Goal: Task Accomplishment & Management: Complete application form

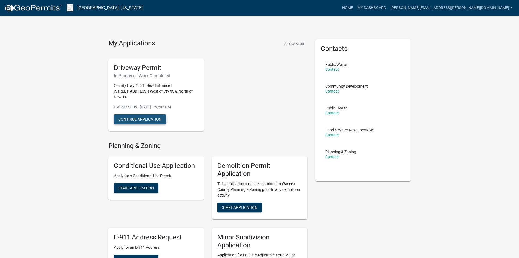
click at [149, 114] on button "Continue Application" at bounding box center [140, 119] width 52 height 10
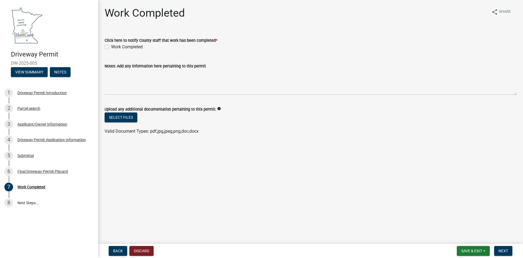
click at [111, 47] on label "Work Completed" at bounding box center [127, 47] width 32 height 7
click at [111, 47] on input "Work Completed" at bounding box center [113, 46] width 4 height 4
checkbox input "true"
click at [505, 251] on span "Next" at bounding box center [504, 250] width 10 height 4
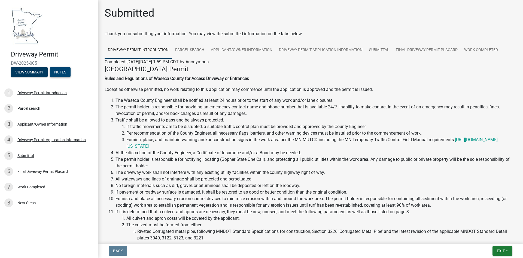
click at [64, 72] on button "Notes" at bounding box center [60, 72] width 21 height 10
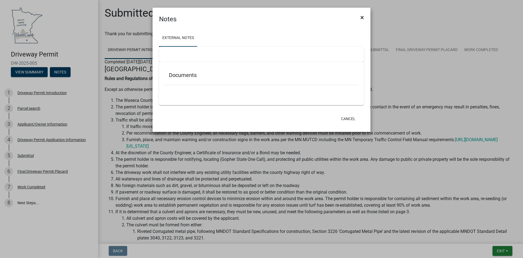
click at [363, 17] on span "×" at bounding box center [363, 18] width 4 height 8
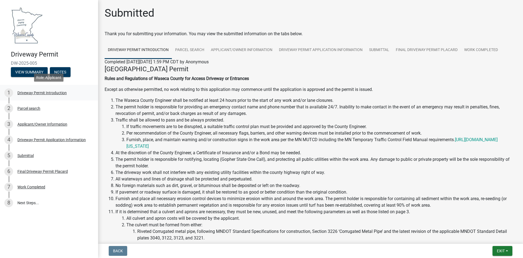
click at [29, 93] on div "Driveway Permit Introduction" at bounding box center [41, 93] width 49 height 4
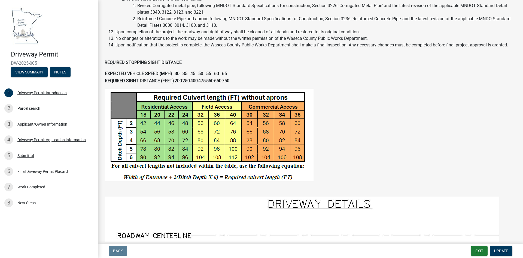
scroll to position [272, 0]
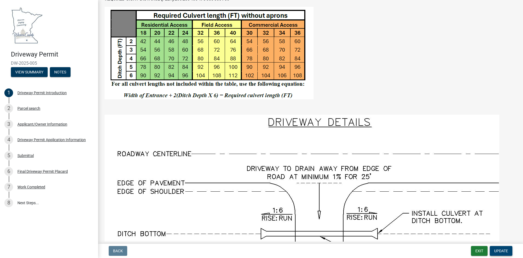
click at [494, 250] on span "Update" at bounding box center [501, 250] width 14 height 4
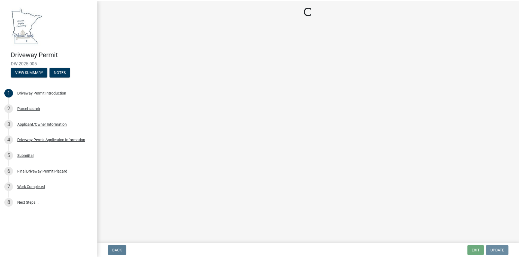
scroll to position [0, 0]
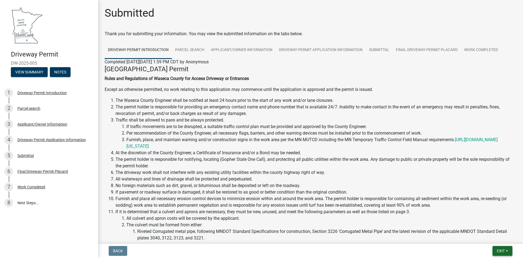
click at [501, 253] on button "Exit" at bounding box center [503, 251] width 20 height 10
click at [486, 237] on button "Save & Exit" at bounding box center [491, 236] width 44 height 13
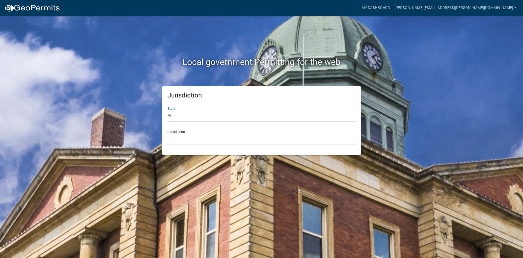
click at [176, 115] on select "All [US_STATE] [US_STATE] [US_STATE] [US_STATE] [US_STATE] [US_STATE] [US_STATE…" at bounding box center [262, 115] width 188 height 11
select select "[US_STATE]"
click at [168, 110] on select "All [US_STATE] [US_STATE] [US_STATE] [US_STATE] [US_STATE] [US_STATE] [US_STATE…" at bounding box center [262, 115] width 188 height 11
click at [189, 140] on select "[GEOGRAPHIC_DATA], [US_STATE] [GEOGRAPHIC_DATA], [US_STATE] [GEOGRAPHIC_DATA], …" at bounding box center [262, 138] width 188 height 11
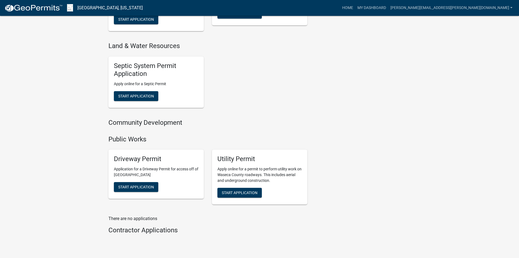
scroll to position [409, 0]
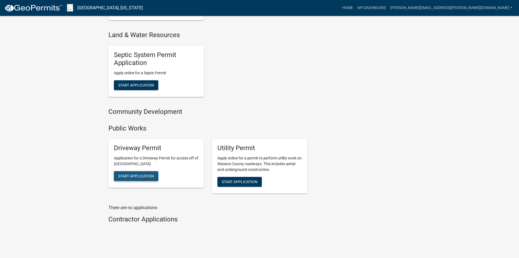
click at [140, 174] on span "Start Application" at bounding box center [136, 176] width 36 height 4
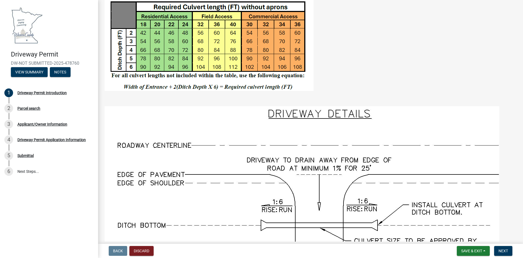
scroll to position [245, 0]
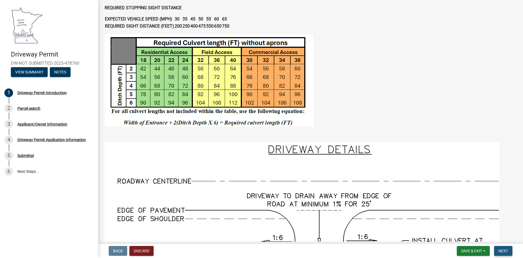
click at [506, 250] on span "Next" at bounding box center [504, 250] width 10 height 4
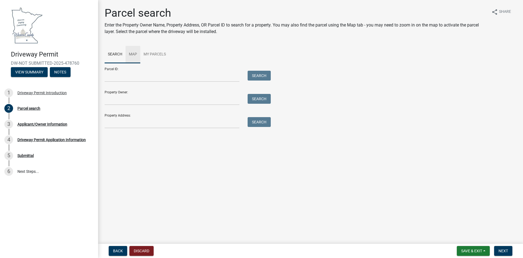
click at [132, 53] on link "Map" at bounding box center [133, 54] width 15 height 17
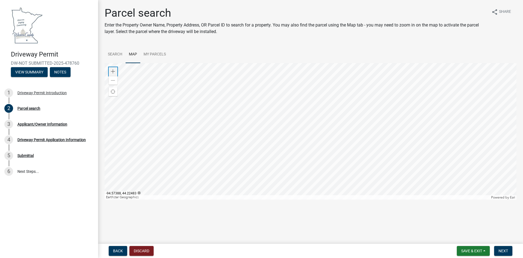
click at [112, 71] on span at bounding box center [113, 71] width 4 height 4
click at [392, 193] on div at bounding box center [311, 131] width 412 height 136
click at [301, 142] on div at bounding box center [311, 131] width 412 height 136
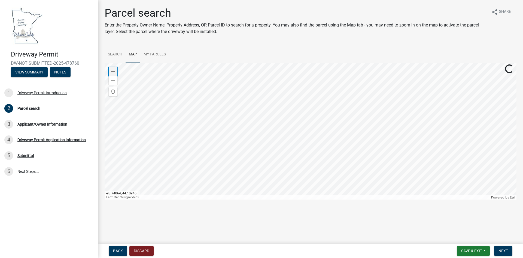
click at [113, 71] on span at bounding box center [113, 71] width 4 height 4
click at [114, 70] on span at bounding box center [113, 71] width 4 height 4
click at [111, 72] on span at bounding box center [113, 71] width 4 height 4
click at [370, 152] on div at bounding box center [311, 131] width 412 height 136
click at [235, 118] on div at bounding box center [311, 131] width 412 height 136
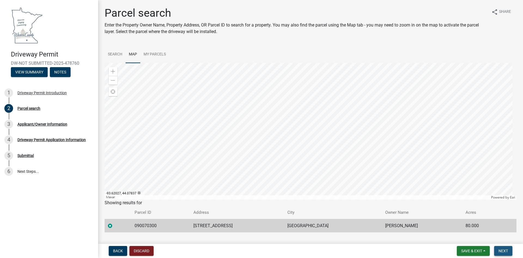
click at [501, 250] on span "Next" at bounding box center [504, 250] width 10 height 4
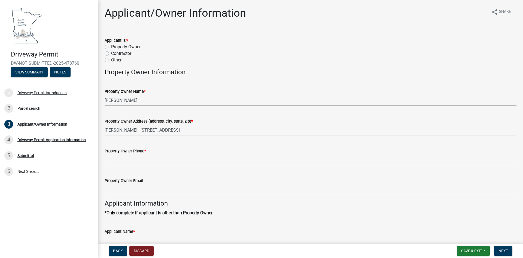
click at [111, 53] on label "Contractor" at bounding box center [121, 53] width 20 height 7
click at [111, 53] on input "Contractor" at bounding box center [113, 52] width 4 height 4
radio input "true"
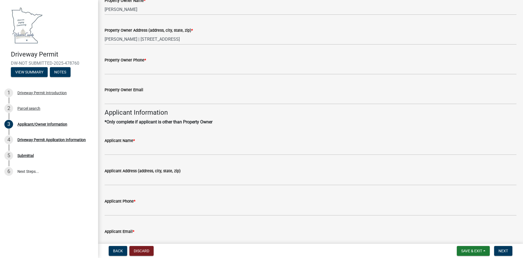
scroll to position [82, 0]
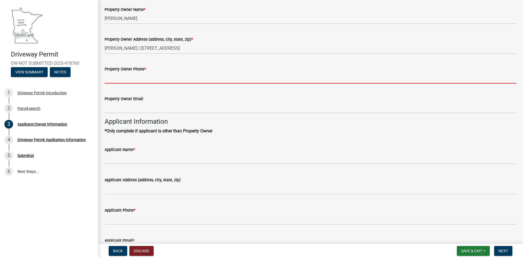
click at [119, 79] on input "Property Owner Phone *" at bounding box center [311, 77] width 412 height 11
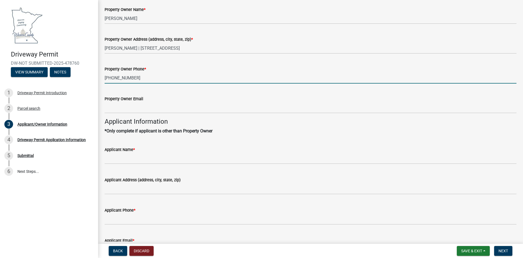
type input "[PHONE_NUMBER]"
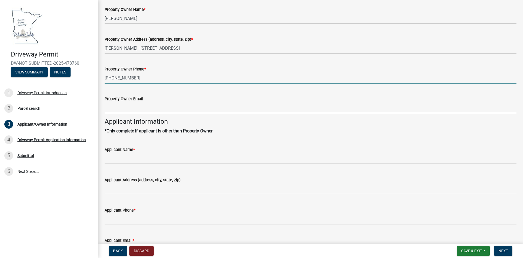
click at [110, 108] on input "Property Owner Email" at bounding box center [311, 107] width 412 height 11
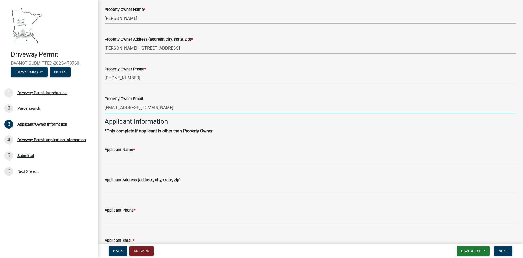
type input "[EMAIL_ADDRESS][DOMAIN_NAME]"
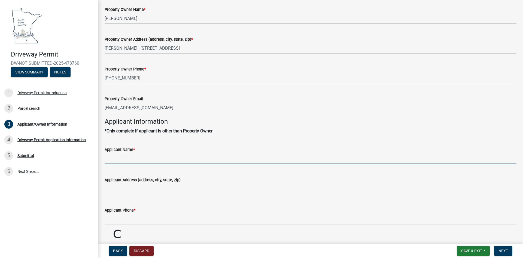
click at [116, 159] on input "Applicant Name *" at bounding box center [311, 158] width 412 height 11
type input "[PERSON_NAME]"
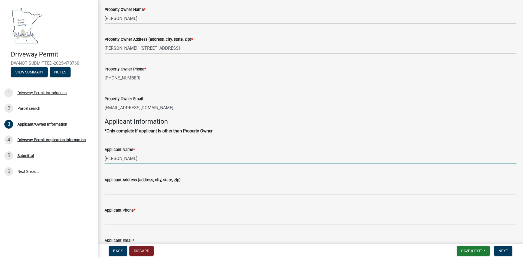
click at [114, 189] on input "Applicant Address (address, city, state, zip)" at bounding box center [311, 188] width 412 height 11
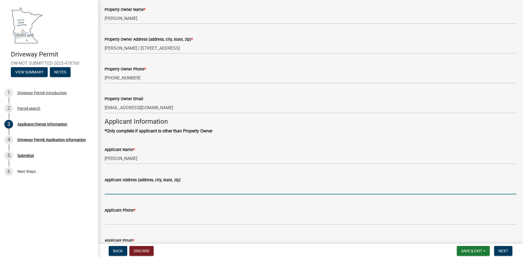
type input "[STREET_ADDRESS]"
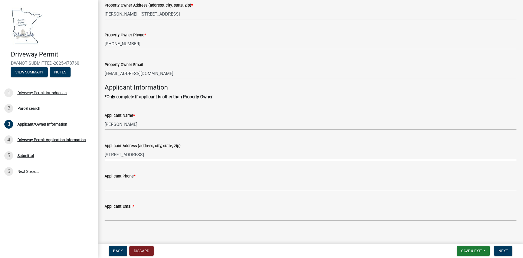
scroll to position [121, 0]
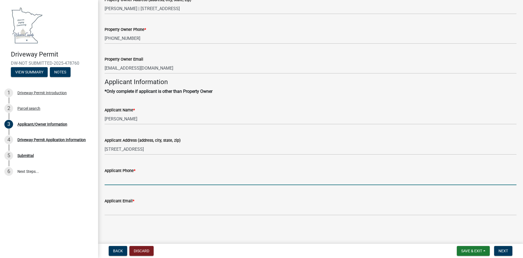
click at [113, 179] on input "Applicant Phone *" at bounding box center [311, 179] width 412 height 11
type input "[PHONE_NUMBER]"
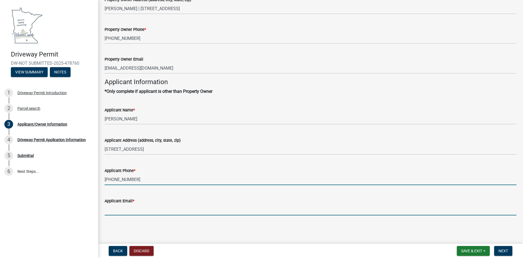
click at [117, 211] on input "Applicant Email *" at bounding box center [311, 209] width 412 height 11
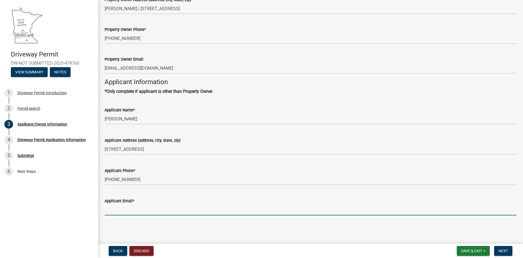
type input "[PERSON_NAME][EMAIL_ADDRESS][PERSON_NAME][DOMAIN_NAME]"
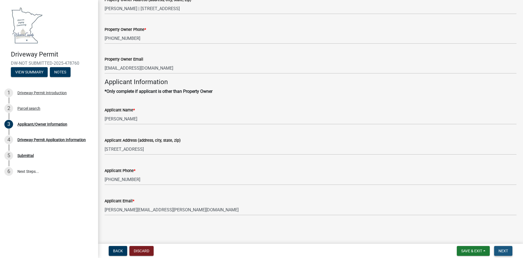
click at [502, 251] on span "Next" at bounding box center [504, 250] width 10 height 4
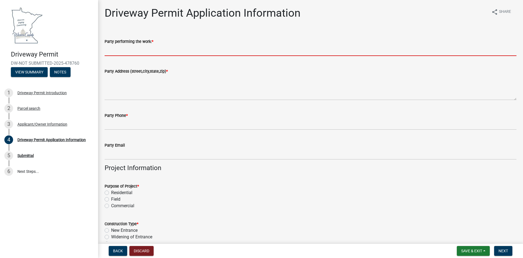
click at [116, 52] on input "Party performing the work: *" at bounding box center [311, 50] width 412 height 11
type input "Borneke Construction, Inc."
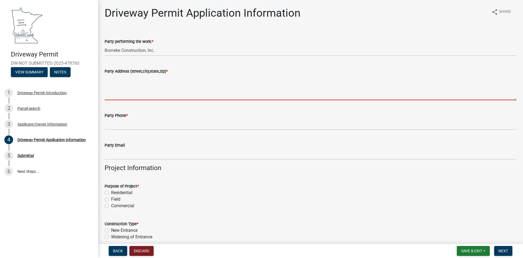
click at [114, 95] on textarea "Party Address (street,city,state,zip) *" at bounding box center [311, 87] width 412 height 26
click at [112, 84] on textarea "Party Address (street,city,state,zip) *" at bounding box center [311, 87] width 412 height 26
click at [109, 92] on textarea "Party Address (street,city,state,zip) *" at bounding box center [311, 87] width 412 height 26
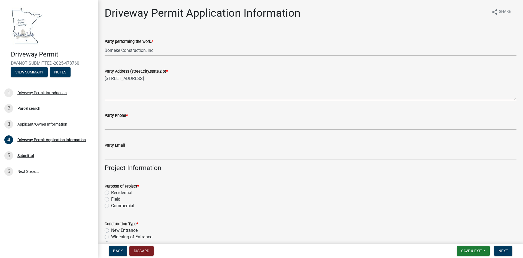
type textarea "[STREET_ADDRESS]"
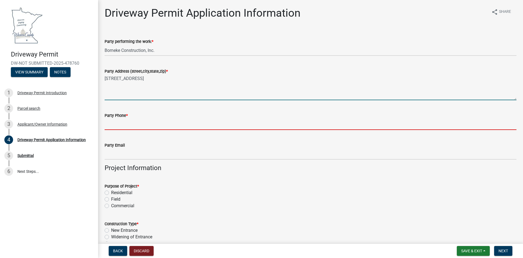
click at [109, 126] on input "Party Phone *" at bounding box center [311, 124] width 412 height 11
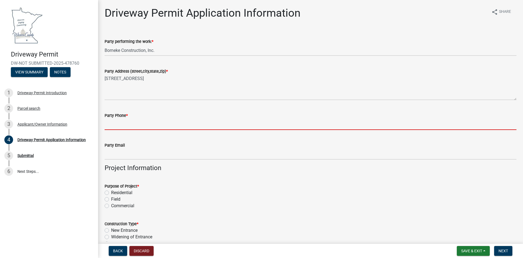
type input "[PHONE_NUMBER]"
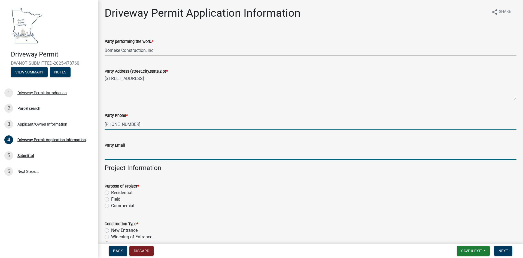
click at [108, 154] on input "Party Email" at bounding box center [311, 153] width 412 height 11
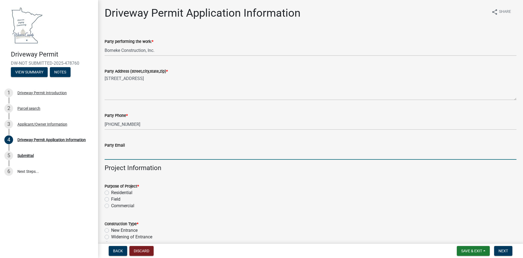
type input "[PERSON_NAME][EMAIL_ADDRESS][PERSON_NAME][DOMAIN_NAME]"
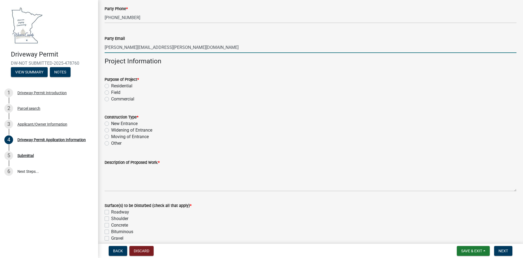
scroll to position [109, 0]
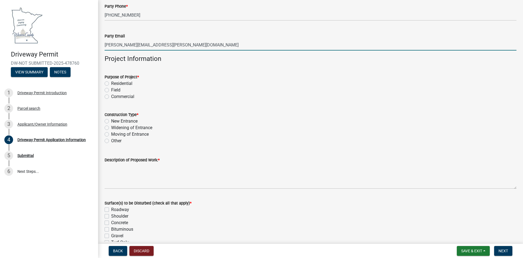
click at [111, 89] on label "Field" at bounding box center [115, 90] width 9 height 7
click at [111, 89] on input "Field" at bounding box center [113, 89] width 4 height 4
radio input "true"
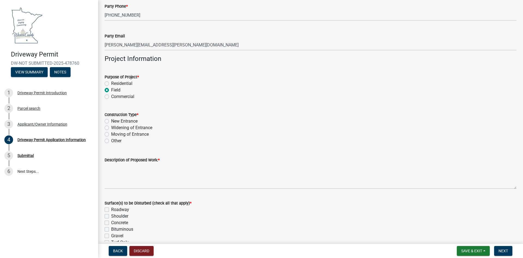
click at [111, 121] on label "New Entrance" at bounding box center [124, 121] width 26 height 7
click at [111, 121] on input "New Entrance" at bounding box center [113, 120] width 4 height 4
radio input "true"
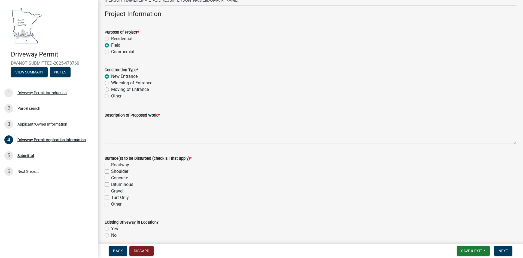
scroll to position [163, 0]
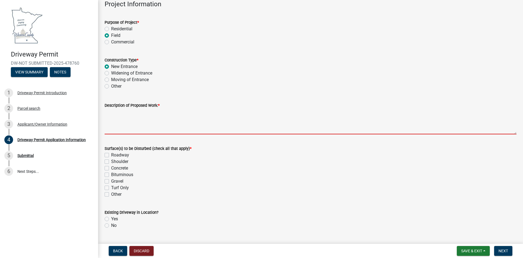
click at [113, 129] on textarea "Description of Proposed Work: *" at bounding box center [311, 121] width 412 height 26
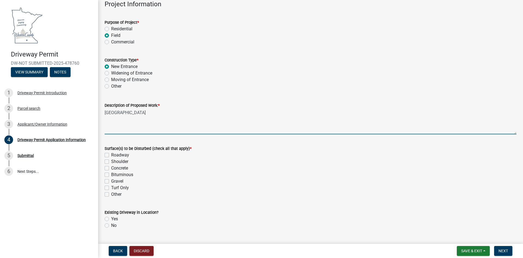
type textarea "[GEOGRAPHIC_DATA]"
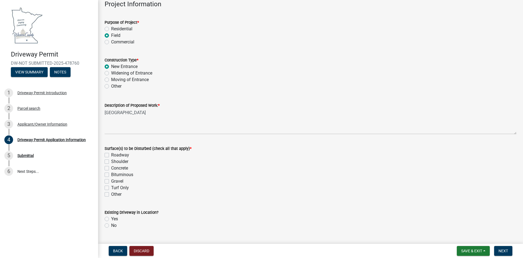
click at [111, 161] on label "Shoulder" at bounding box center [119, 161] width 17 height 7
click at [111, 161] on input "Shoulder" at bounding box center [113, 160] width 4 height 4
checkbox input "true"
checkbox input "false"
checkbox input "true"
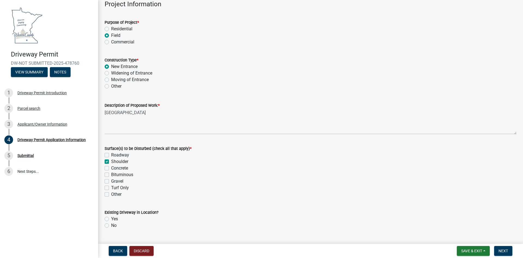
checkbox input "false"
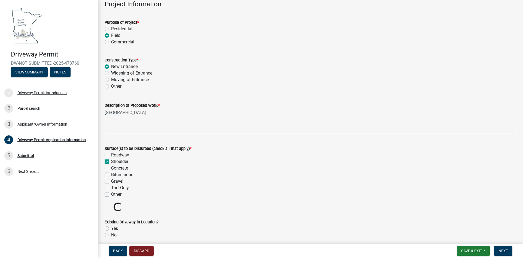
click at [111, 188] on label "Turf Only" at bounding box center [120, 187] width 18 height 7
click at [111, 188] on input "Turf Only" at bounding box center [113, 186] width 4 height 4
checkbox input "true"
checkbox input "false"
checkbox input "true"
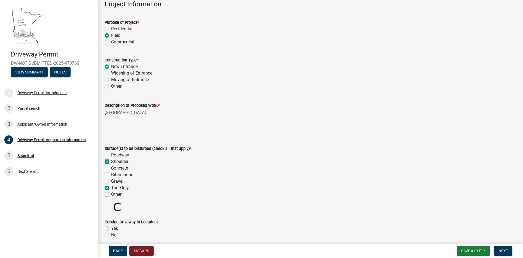
checkbox input "false"
checkbox input "true"
checkbox input "false"
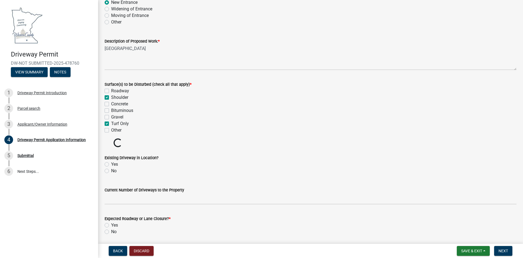
scroll to position [245, 0]
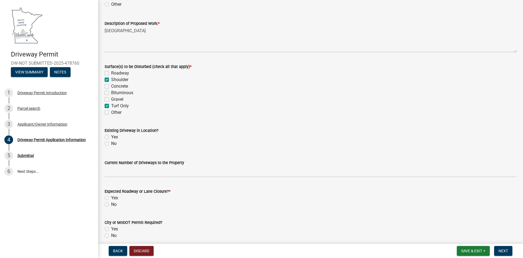
click at [111, 144] on label "No" at bounding box center [113, 143] width 5 height 7
click at [111, 144] on input "No" at bounding box center [113, 142] width 4 height 4
radio input "true"
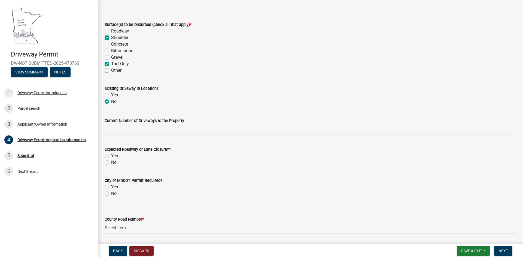
scroll to position [300, 0]
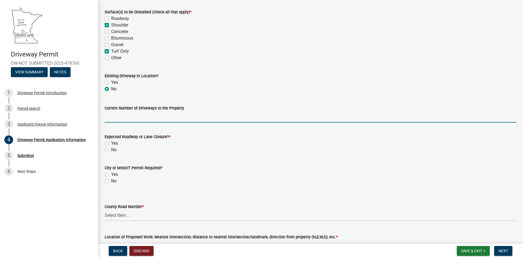
click at [112, 117] on input "Current Number of Driveways to the Property" at bounding box center [311, 116] width 412 height 11
type input "1"
click at [111, 151] on label "No" at bounding box center [113, 149] width 5 height 7
click at [111, 150] on input "No" at bounding box center [113, 148] width 4 height 4
radio input "true"
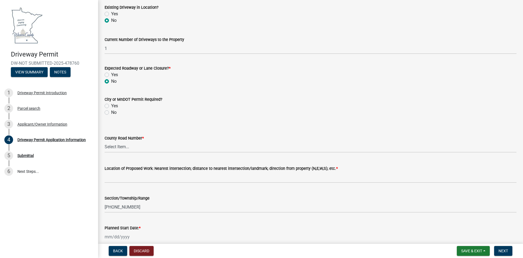
scroll to position [381, 0]
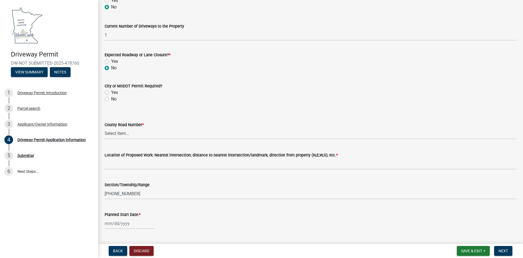
click at [111, 99] on label "No" at bounding box center [113, 99] width 5 height 7
click at [111, 99] on input "No" at bounding box center [113, 98] width 4 height 4
radio input "true"
click at [117, 134] on select "Select Item... 1 2 3 4 5 6 7 8 9 10 11 12 13 14 15 16 17 18 19 20 22 23 24 26 2…" at bounding box center [311, 133] width 412 height 11
click at [105, 128] on select "Select Item... 1 2 3 4 5 6 7 8 9 10 11 12 13 14 15 16 17 18 19 20 22 23 24 26 2…" at bounding box center [311, 133] width 412 height 11
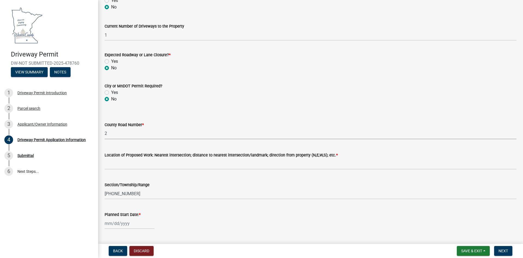
select select "36928850-169f-4e22-acc7-986dd84cb134"
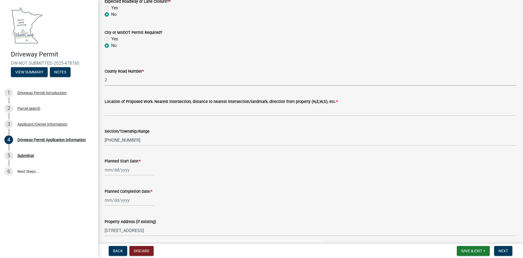
scroll to position [436, 0]
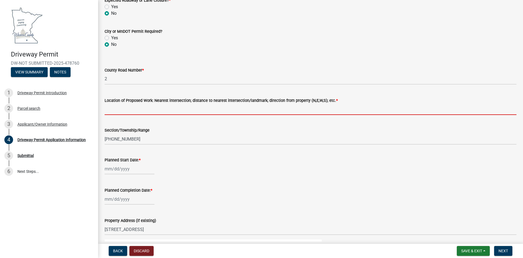
click at [115, 108] on input "Location of Proposed Work: Nearest intersection; distance to nearest intersecti…" at bounding box center [311, 109] width 412 height 11
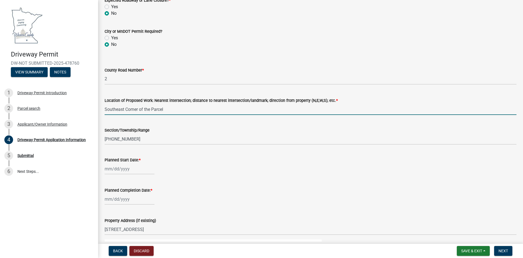
type input "Southeast Corner of the Parcel"
click at [115, 171] on div at bounding box center [130, 168] width 50 height 11
select select "9"
select select "2025"
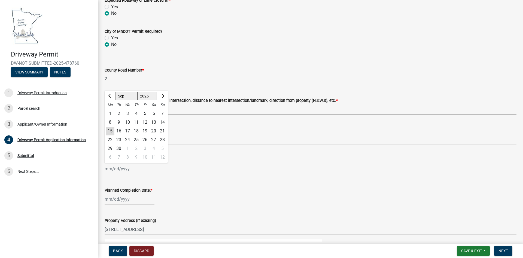
click at [146, 130] on div "19" at bounding box center [145, 130] width 9 height 9
type input "[DATE]"
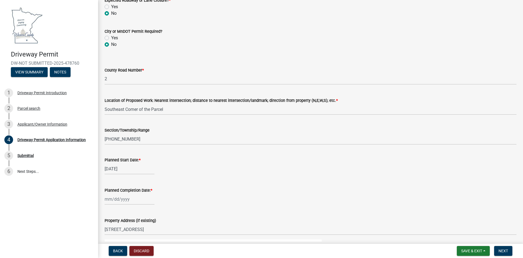
select select "9"
select select "2025"
click at [120, 201] on input "Planned Completion Date: *" at bounding box center [130, 198] width 50 height 11
click at [148, 161] on div "19" at bounding box center [145, 161] width 9 height 9
type input "[DATE]"
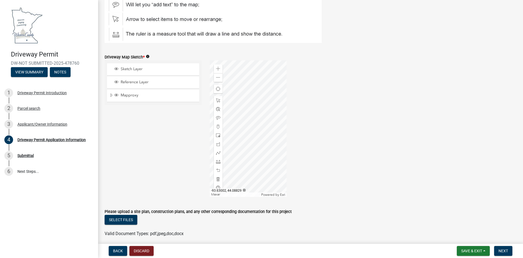
scroll to position [728, 0]
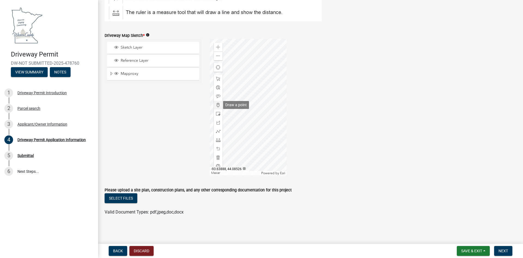
click at [219, 105] on span at bounding box center [218, 105] width 4 height 4
click at [262, 140] on div at bounding box center [248, 107] width 77 height 136
click at [504, 251] on span "Next" at bounding box center [504, 250] width 10 height 4
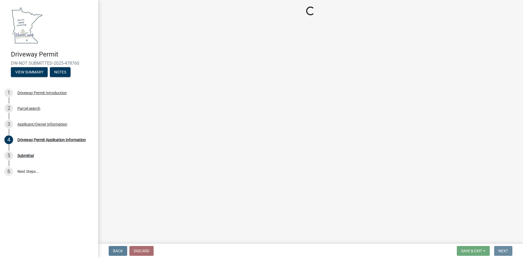
scroll to position [0, 0]
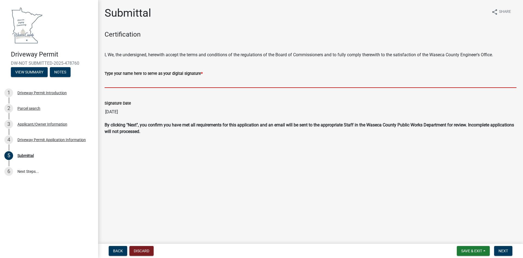
click at [117, 81] on input "Type your name here to serve as your digital signature *" at bounding box center [311, 82] width 412 height 11
type input "[PERSON_NAME]"
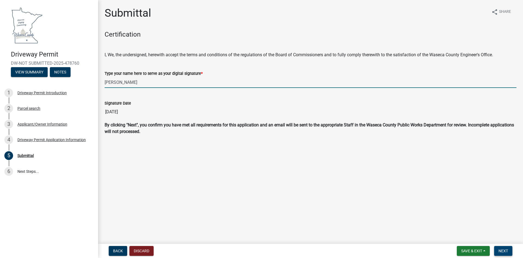
click at [503, 251] on span "Next" at bounding box center [504, 250] width 10 height 4
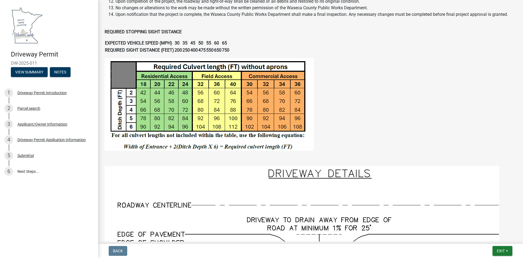
scroll to position [272, 0]
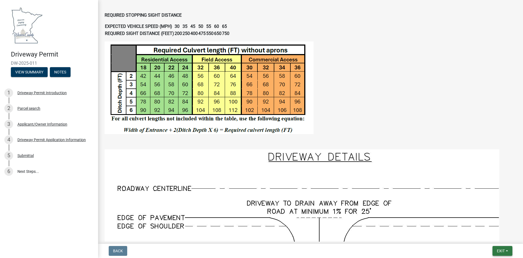
click at [500, 251] on span "Exit" at bounding box center [501, 250] width 8 height 4
click at [490, 237] on button "Save & Exit" at bounding box center [491, 236] width 44 height 13
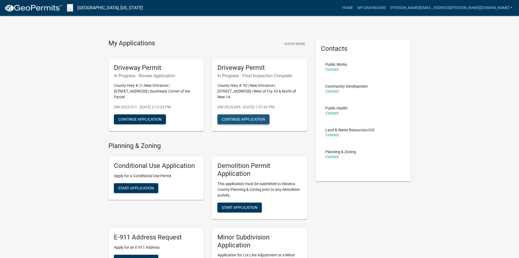
click at [259, 114] on button "Continue Application" at bounding box center [243, 119] width 52 height 10
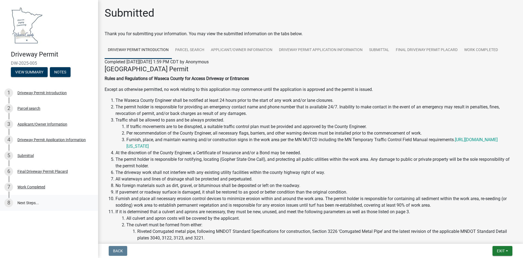
click at [28, 203] on link "8 Next Steps..." at bounding box center [49, 203] width 98 height 16
click at [483, 50] on link "Work Completed" at bounding box center [481, 49] width 40 height 17
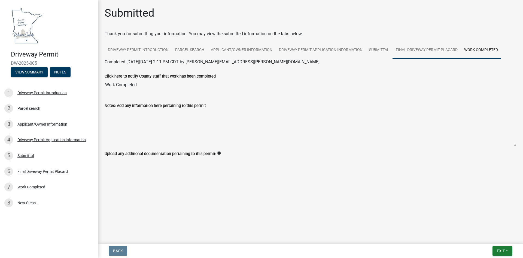
click at [420, 50] on link "Final Driveway Permit Placard" at bounding box center [427, 49] width 68 height 17
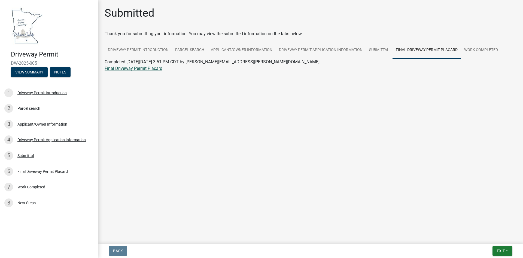
click at [135, 68] on link "Final Driveway Permit Placard" at bounding box center [134, 68] width 58 height 5
click at [508, 250] on button "Exit" at bounding box center [503, 251] width 20 height 10
click at [494, 234] on button "Save & Exit" at bounding box center [491, 236] width 44 height 13
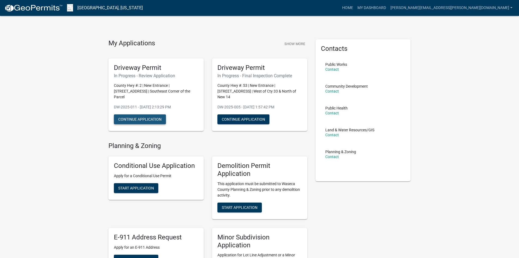
click at [141, 114] on button "Continue Application" at bounding box center [140, 119] width 52 height 10
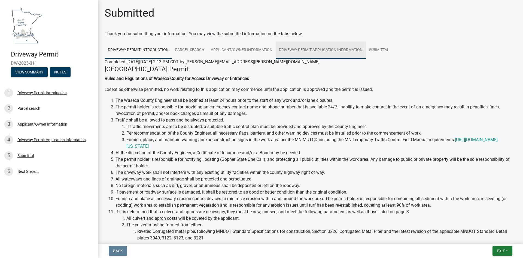
click at [328, 50] on link "Driveway Permit Application Information" at bounding box center [321, 49] width 90 height 17
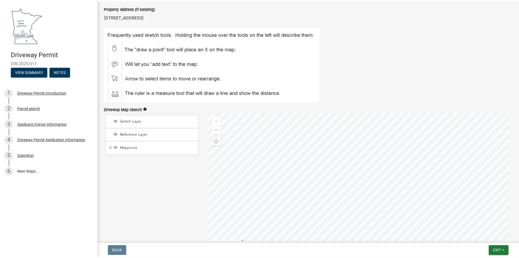
scroll to position [707, 0]
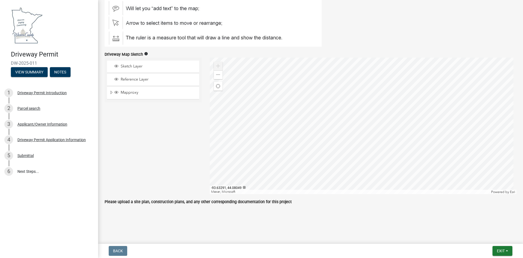
click at [216, 66] on span at bounding box center [218, 66] width 4 height 4
click at [217, 74] on span at bounding box center [218, 74] width 4 height 4
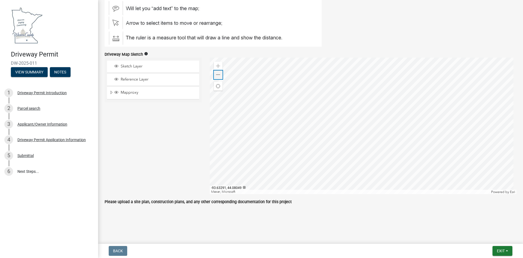
click at [217, 74] on span at bounding box center [218, 74] width 4 height 4
click at [395, 127] on div at bounding box center [363, 125] width 307 height 136
click at [416, 151] on div at bounding box center [363, 125] width 307 height 136
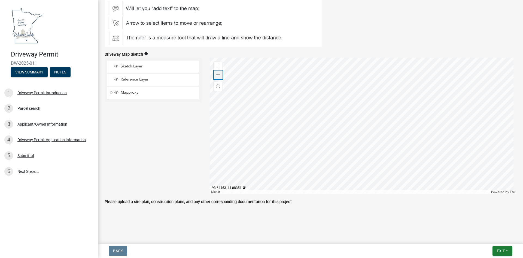
click at [216, 74] on span at bounding box center [218, 74] width 4 height 4
click at [219, 74] on span at bounding box center [218, 74] width 4 height 4
click at [219, 65] on span at bounding box center [218, 66] width 4 height 4
click at [217, 75] on span at bounding box center [218, 74] width 4 height 4
click at [499, 251] on span "Exit" at bounding box center [501, 250] width 8 height 4
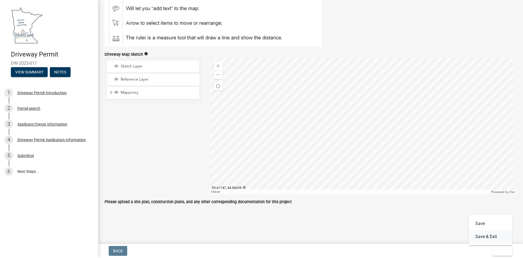
click at [500, 237] on button "Save & Exit" at bounding box center [491, 236] width 44 height 13
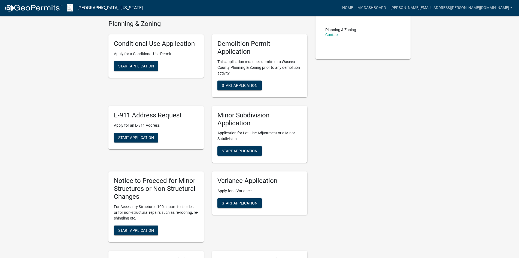
scroll to position [113, 0]
